Goal: Task Accomplishment & Management: Manage account settings

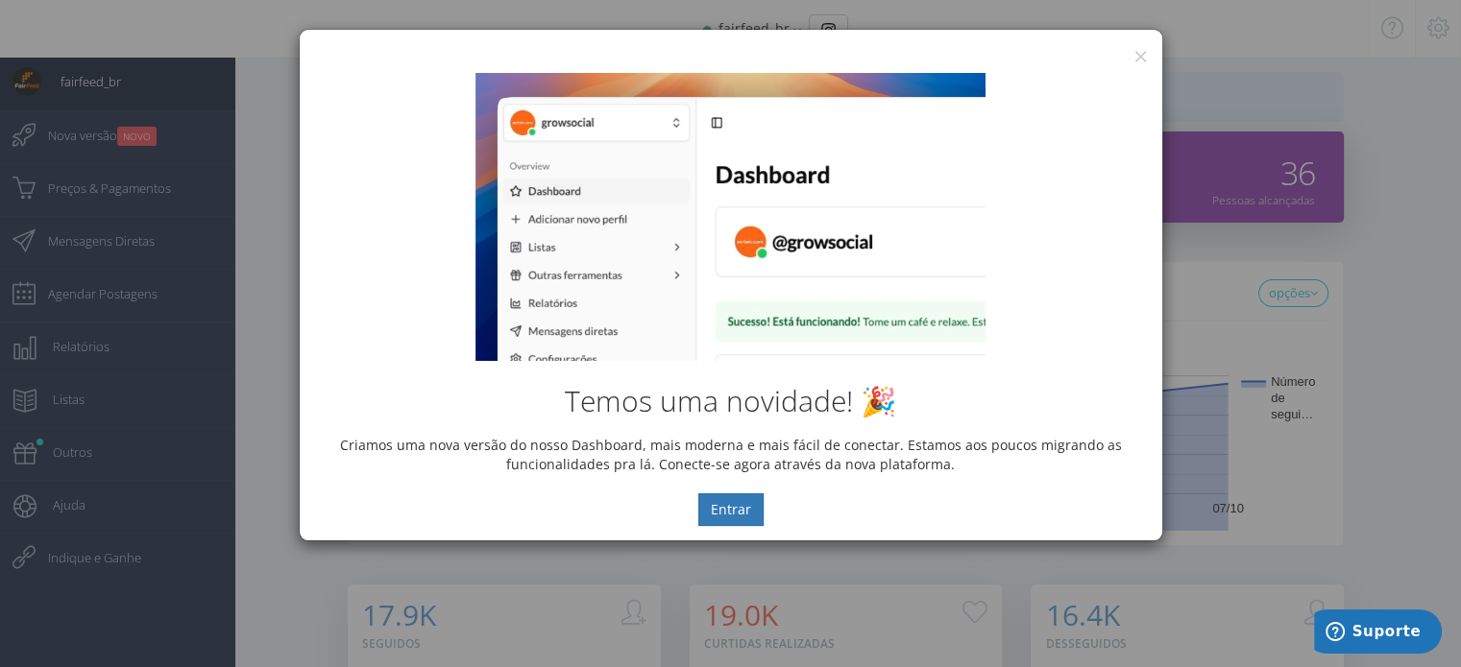
click at [1148, 48] on div "× IG Grow Social" at bounding box center [731, 44] width 862 height 29
click at [1141, 51] on button "×" at bounding box center [1140, 56] width 14 height 26
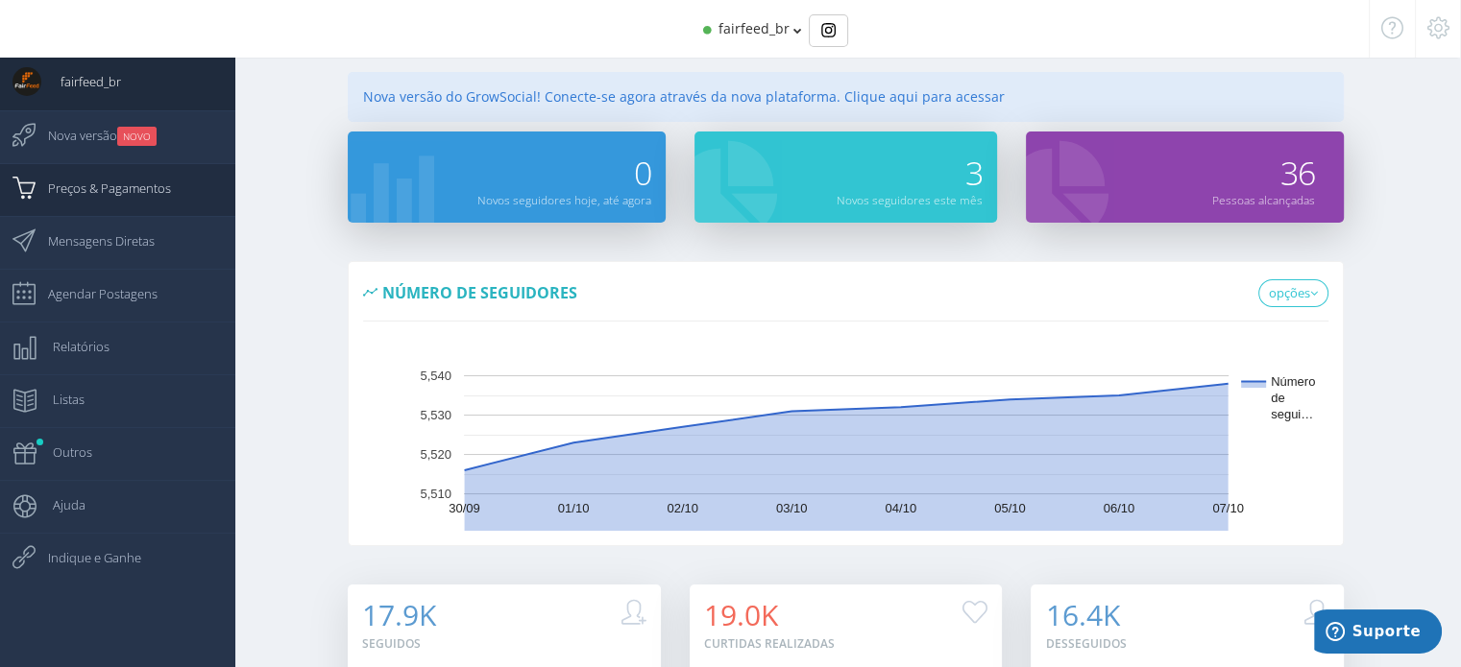
click at [111, 194] on span "Preços & Pagamentos" at bounding box center [100, 188] width 142 height 48
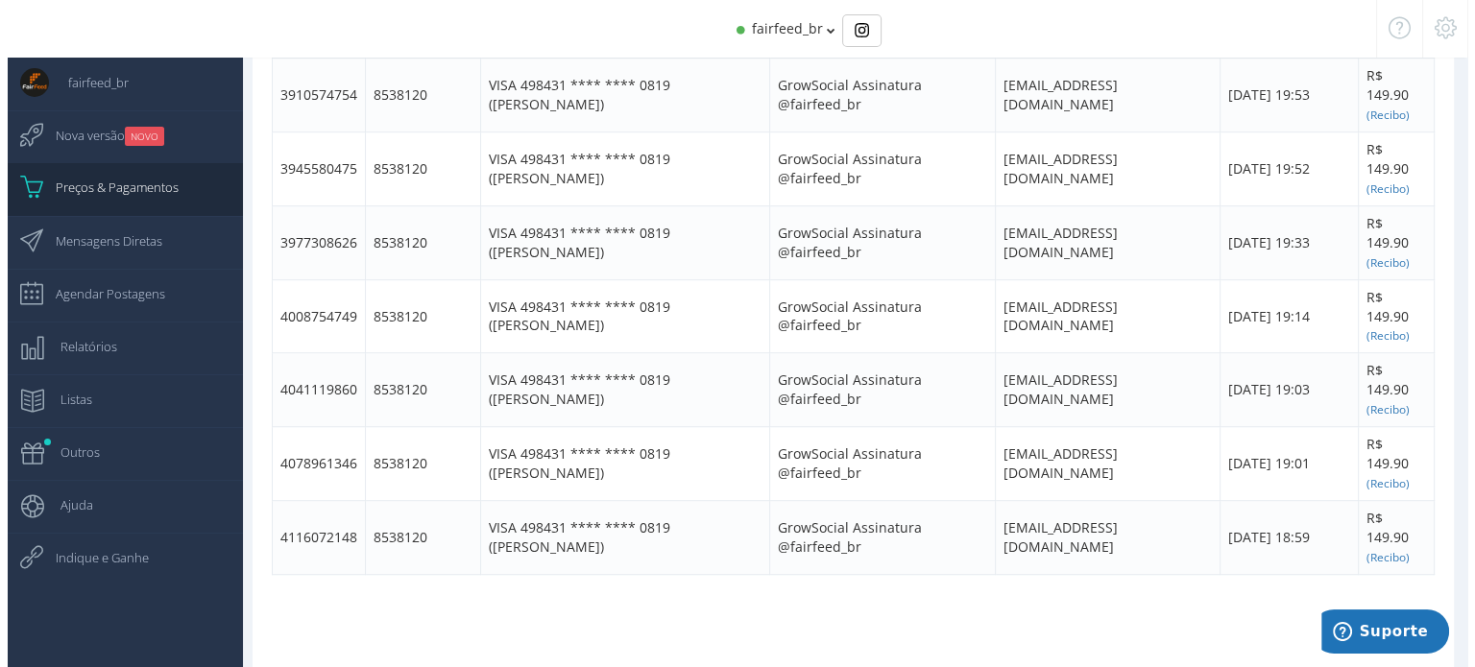
scroll to position [1174, 0]
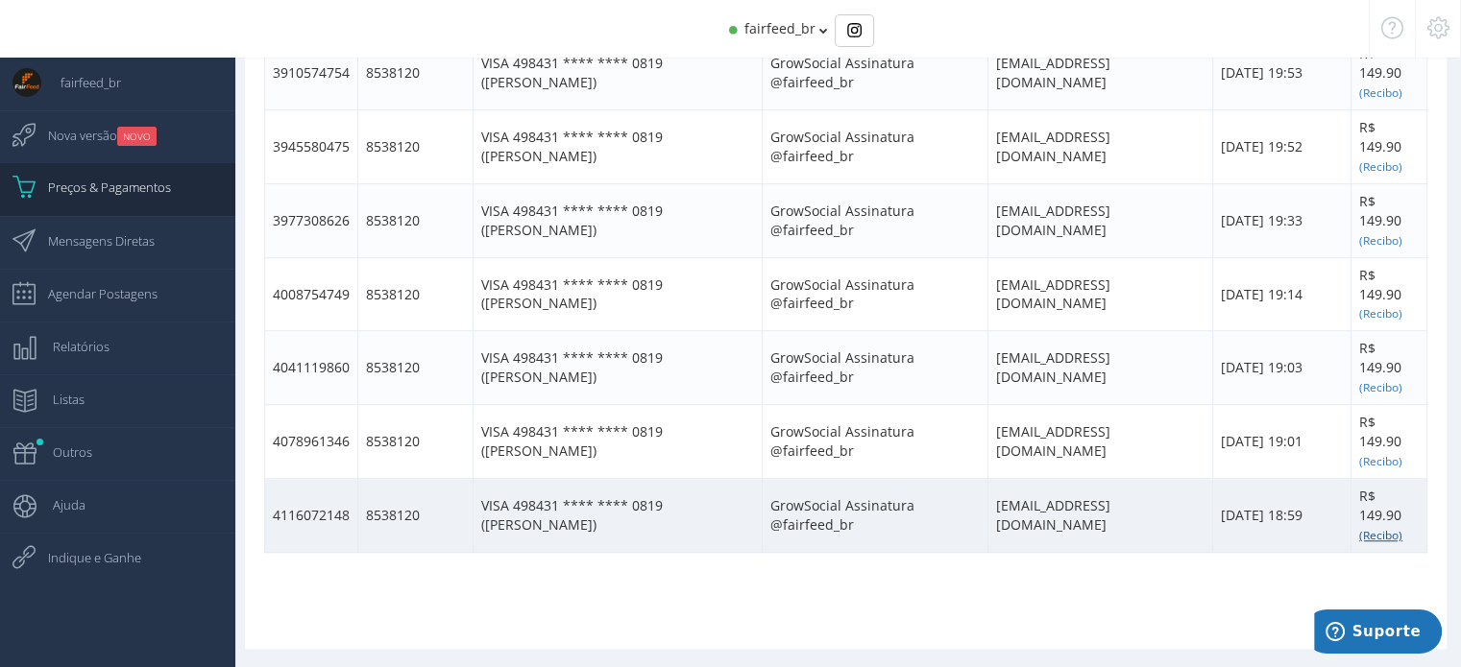
click at [1379, 532] on small "(Recibo)" at bounding box center [1380, 534] width 43 height 15
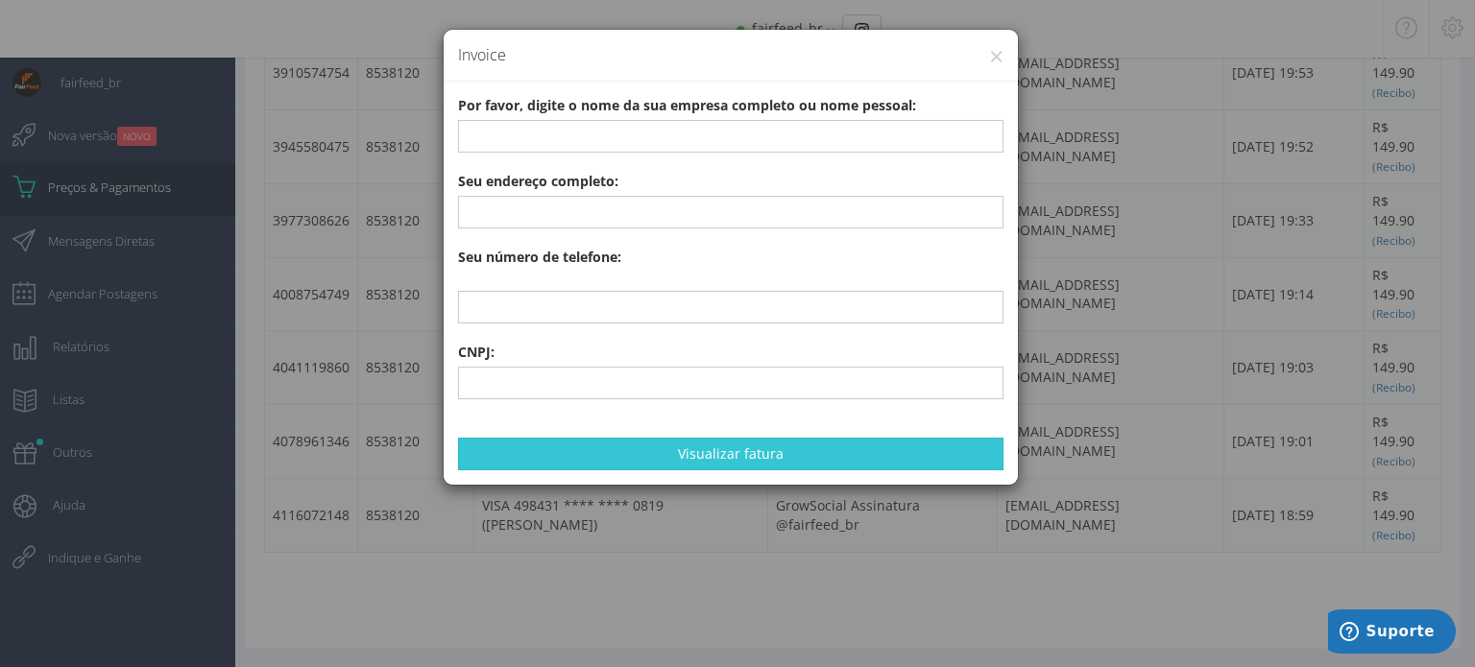
click at [262, 629] on div "× Invoice Por favor, digite o nome da sua empresa completo ou nome pessoal: Seu…" at bounding box center [737, 333] width 1475 height 667
click at [570, 141] on input "text" at bounding box center [730, 136] width 545 height 33
paste input "FAIRFEED COMÉRCIO DE ALIMENTOS PARA ANIMAIS S/A"
type input "FAIRFEED COMÉRCIO DE ALIMENTOS PARA ANIMAIS S/A"
click at [1076, 637] on div "× Invoice Por favor, digite o nome da sua empresa completo ou nome pessoal: FAI…" at bounding box center [737, 333] width 1475 height 667
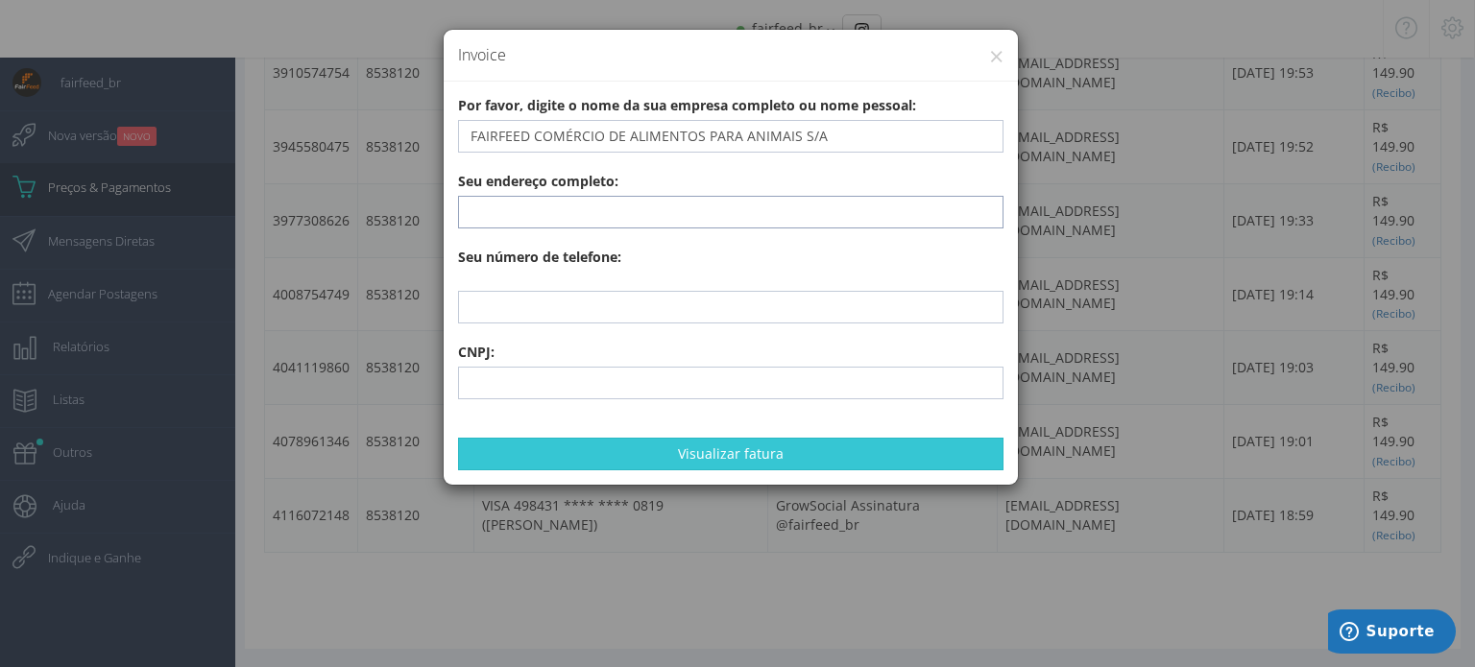
click at [573, 204] on input "text" at bounding box center [730, 212] width 545 height 33
paste input "Estrada Municipal [PERSON_NAME], S/N Sala 01 KM 0 - 150 metros - Distrito Indus…"
type input "Estrada Municipal [PERSON_NAME], S/N Sala 01 KM 0 - 150 metros - Distrito Indus…"
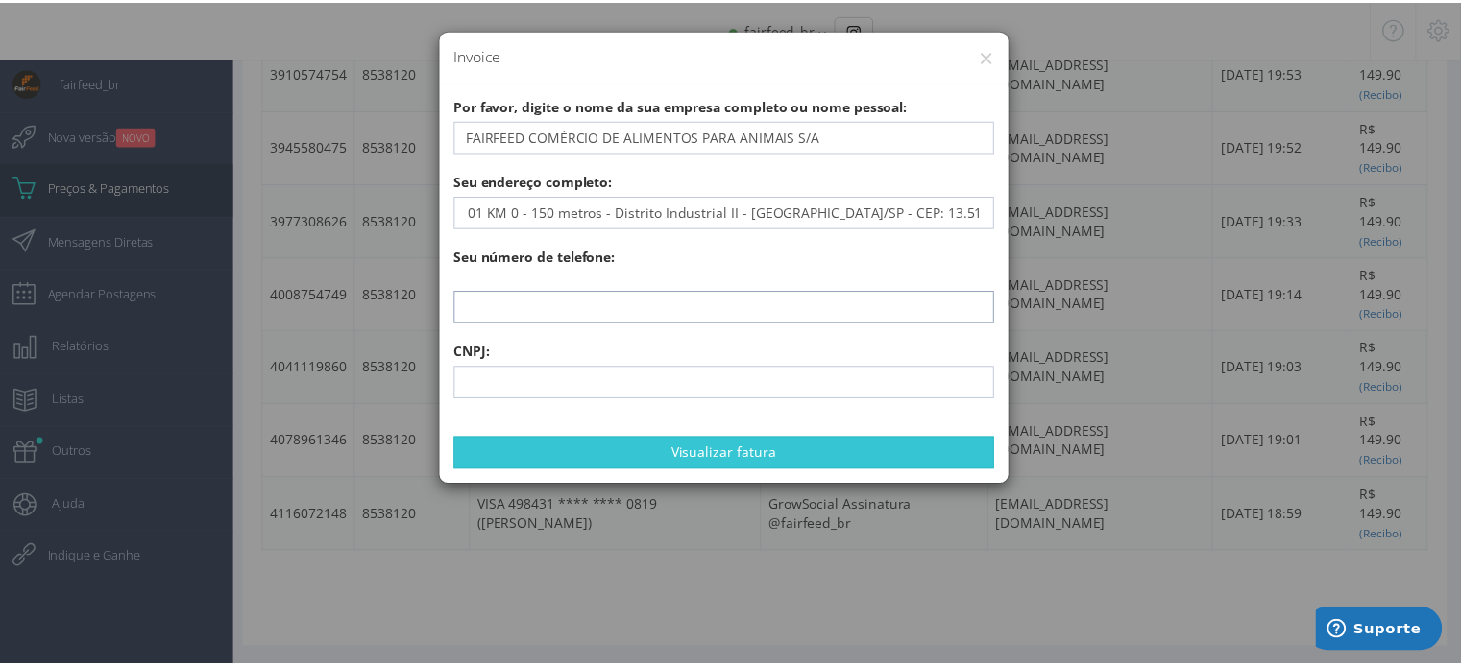
scroll to position [0, 0]
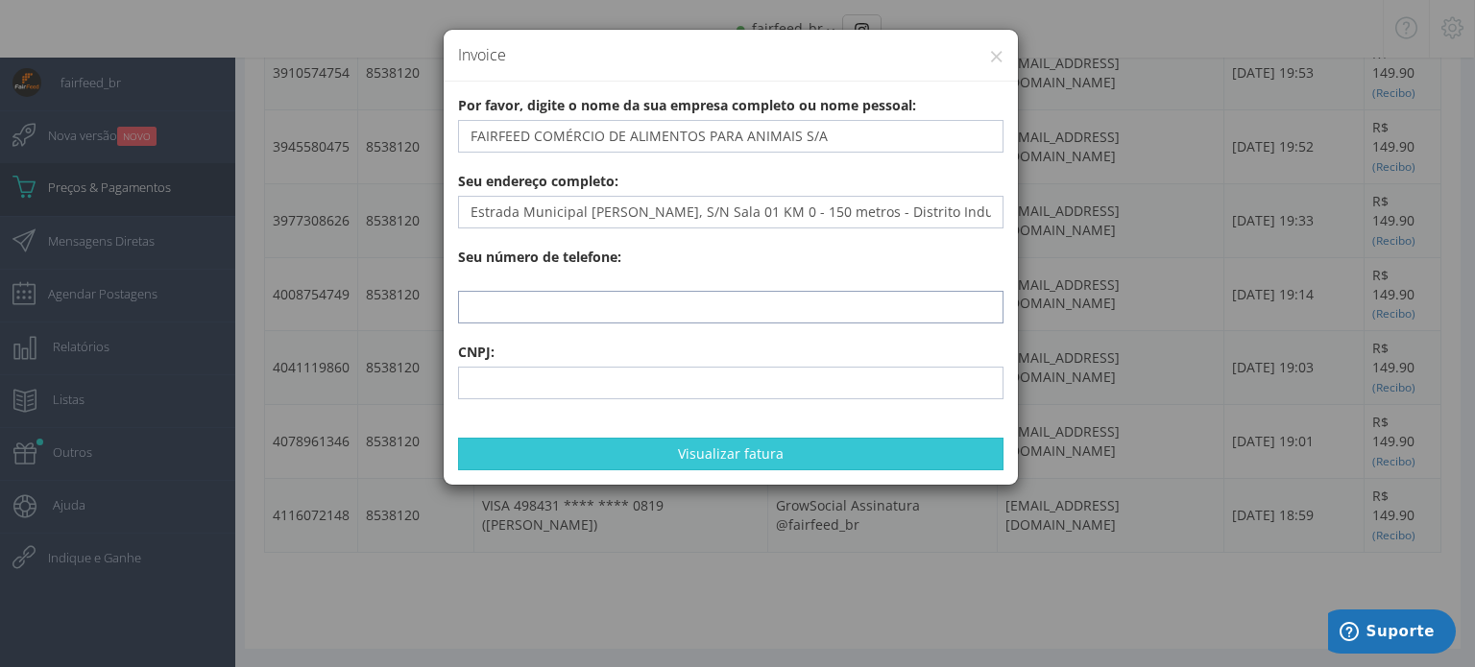
click at [561, 308] on input "text" at bounding box center [730, 307] width 545 height 33
drag, startPoint x: 479, startPoint y: 627, endPoint x: 501, endPoint y: 600, distance: 34.8
click at [486, 627] on div "× Invoice Por favor, digite o nome da sua empresa completo ou nome pessoal: FAI…" at bounding box center [737, 333] width 1475 height 667
click at [503, 307] on input "text" at bounding box center [730, 307] width 545 height 33
paste input "[PHONE_NUMBER]"
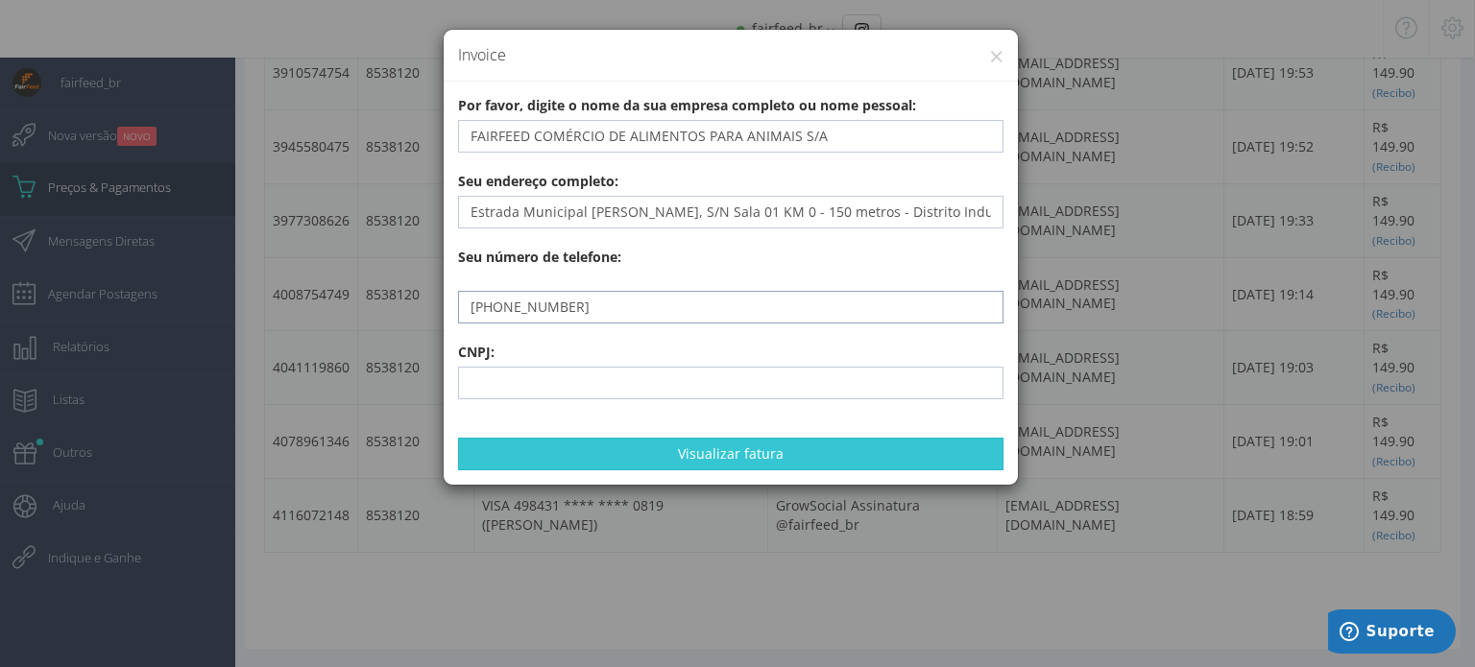
type input "[PHONE_NUMBER]"
click at [524, 369] on input "text" at bounding box center [730, 383] width 545 height 33
click at [327, 627] on div "× Invoice Por favor, digite o nome da sua empresa completo ou nome pessoal: FAI…" at bounding box center [737, 333] width 1475 height 667
click at [534, 386] on input "text" at bounding box center [730, 383] width 545 height 33
paste input "34.443.221/0001-56"
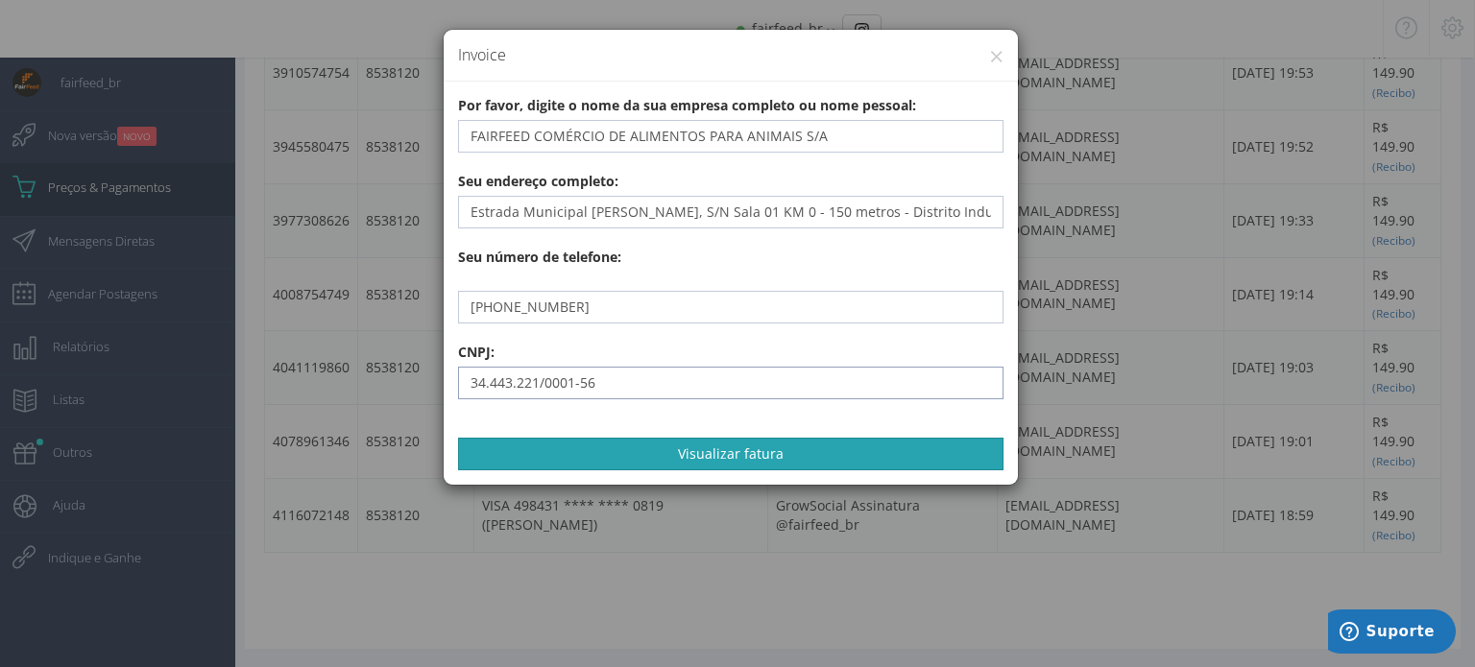
type input "34.443.221/0001-56"
click at [743, 454] on button "Visualizar fatura" at bounding box center [730, 454] width 545 height 33
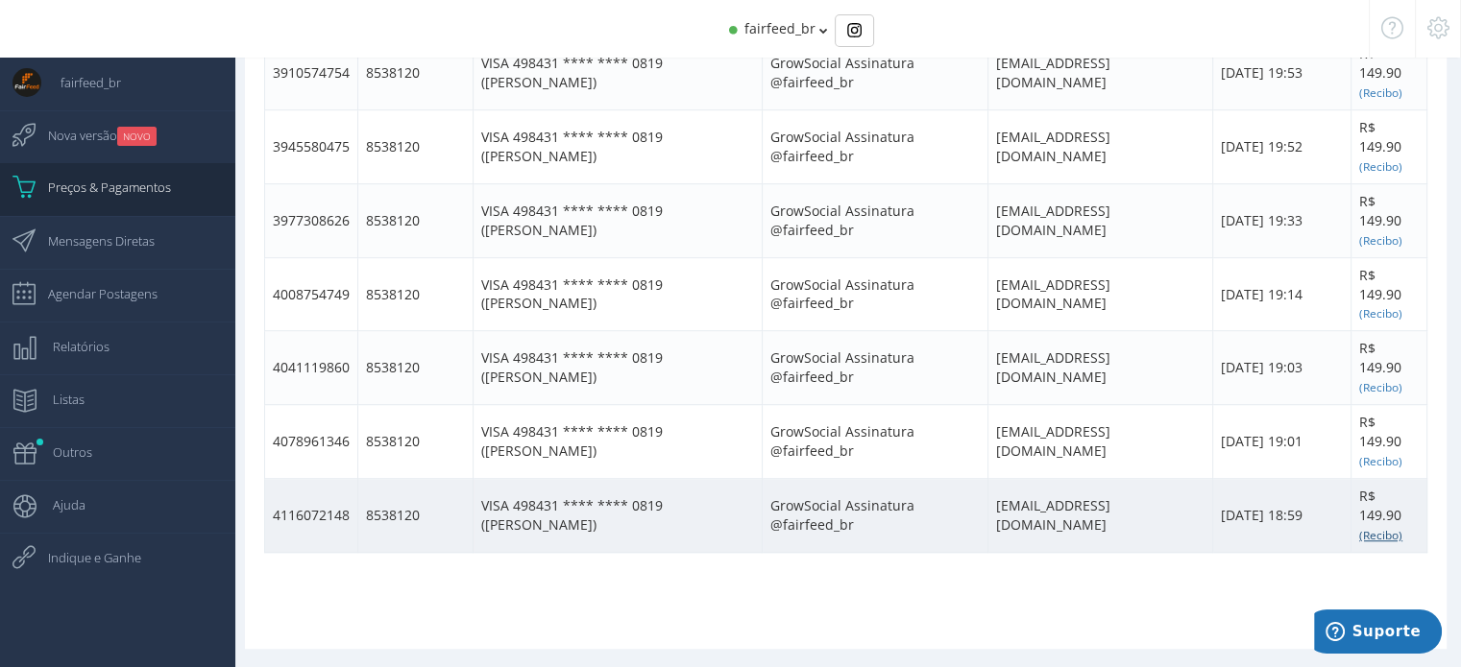
click at [1379, 527] on small "(Recibo)" at bounding box center [1380, 534] width 43 height 15
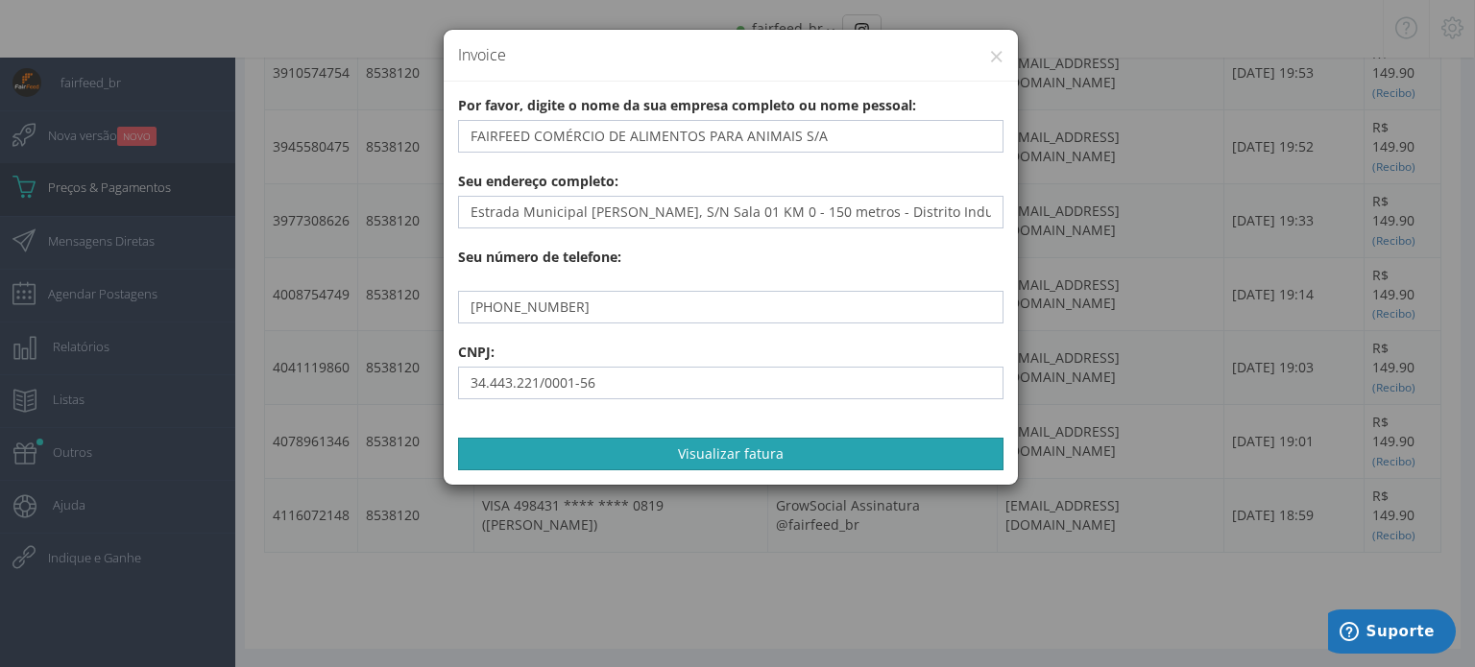
click at [699, 448] on button "Visualizar fatura" at bounding box center [730, 454] width 545 height 33
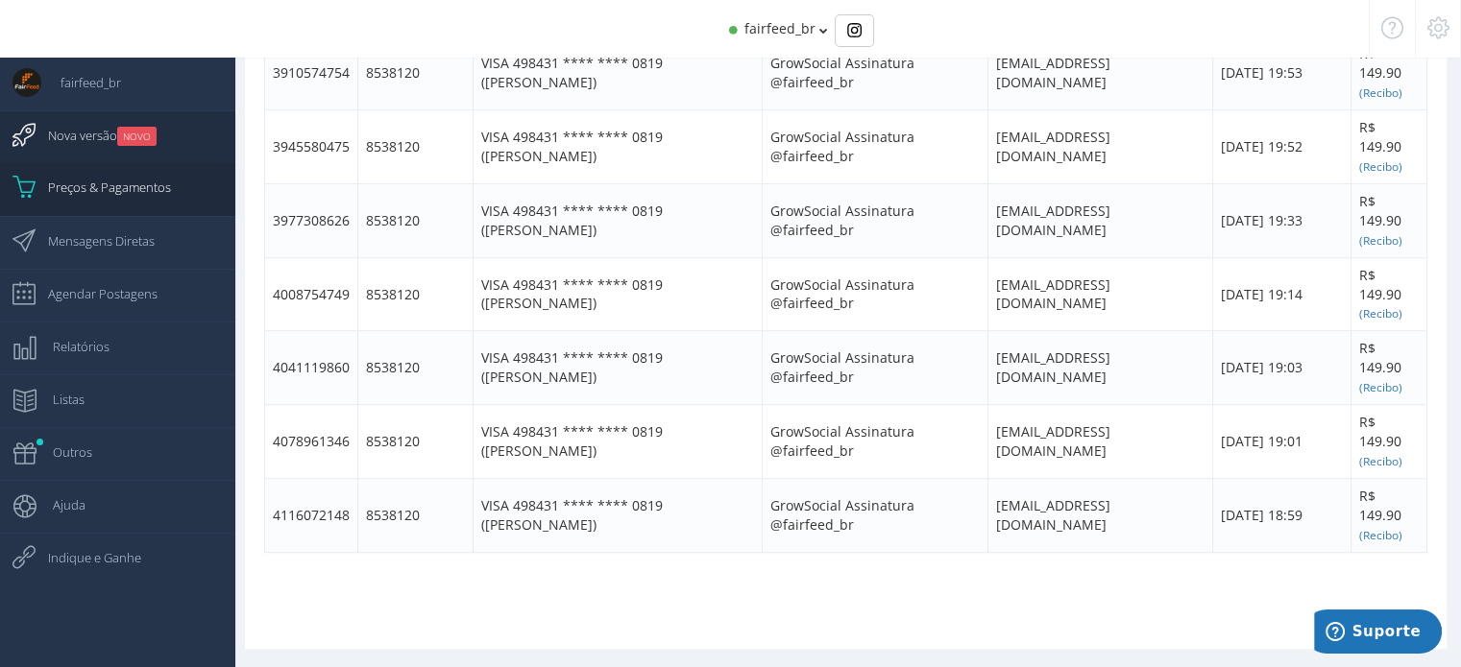
click at [88, 135] on span "Nova versão NOVO" at bounding box center [93, 135] width 128 height 48
